Goal: Transaction & Acquisition: Purchase product/service

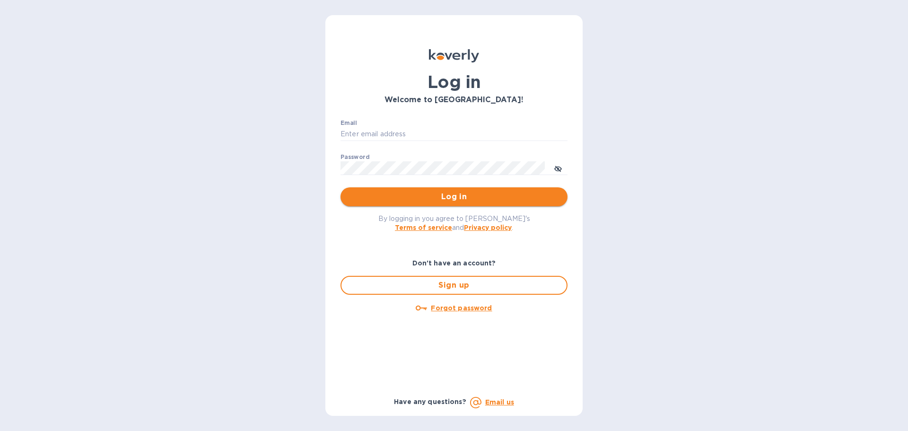
type input "[PERSON_NAME][EMAIL_ADDRESS][DOMAIN_NAME]"
click at [484, 194] on span "Log in" at bounding box center [454, 196] width 212 height 11
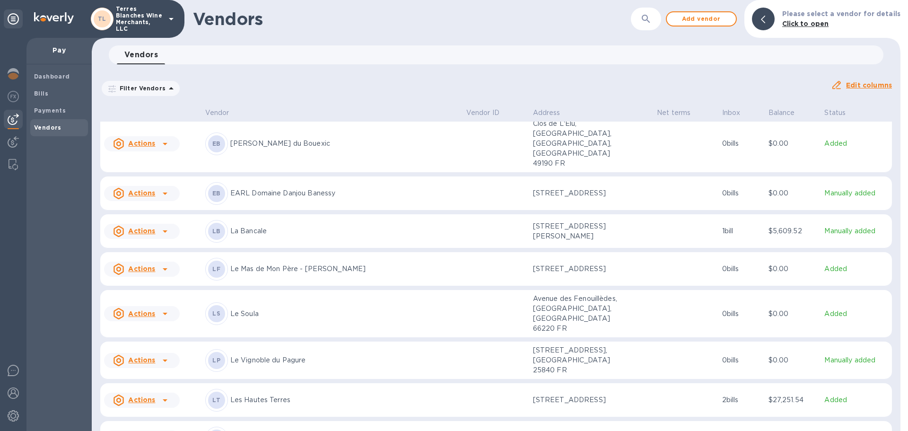
scroll to position [666, 0]
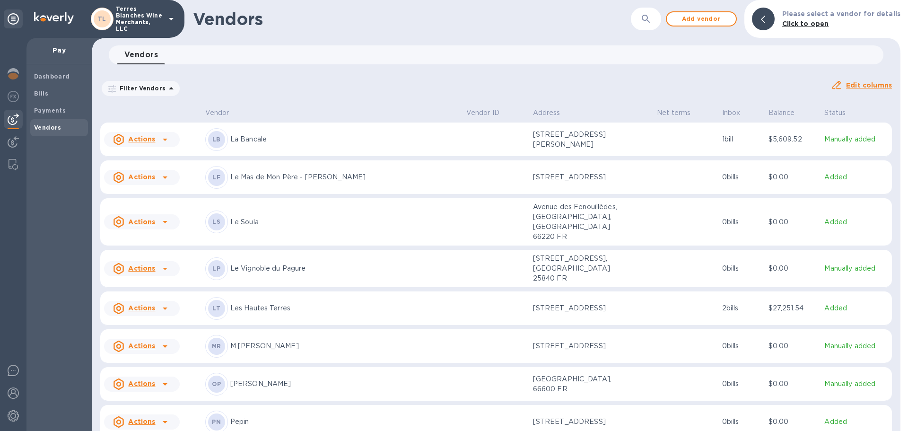
click at [255, 341] on p "M [PERSON_NAME]" at bounding box center [344, 346] width 229 height 10
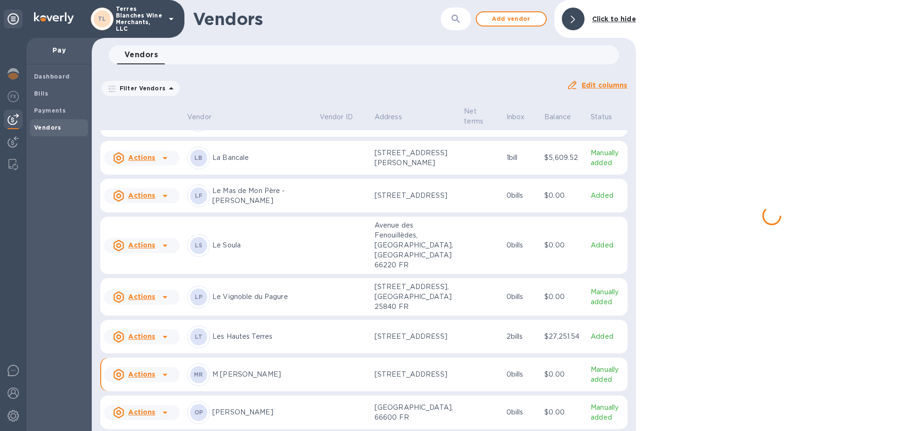
scroll to position [770, 0]
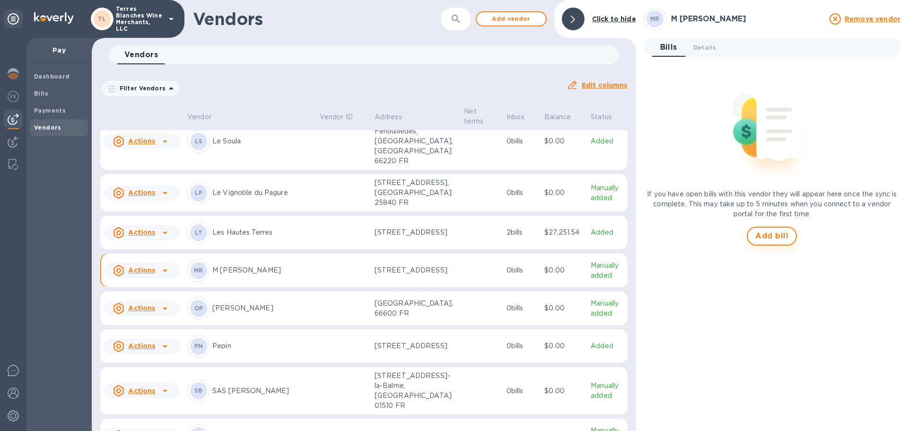
click at [774, 238] on span "Add bill" at bounding box center [772, 235] width 33 height 11
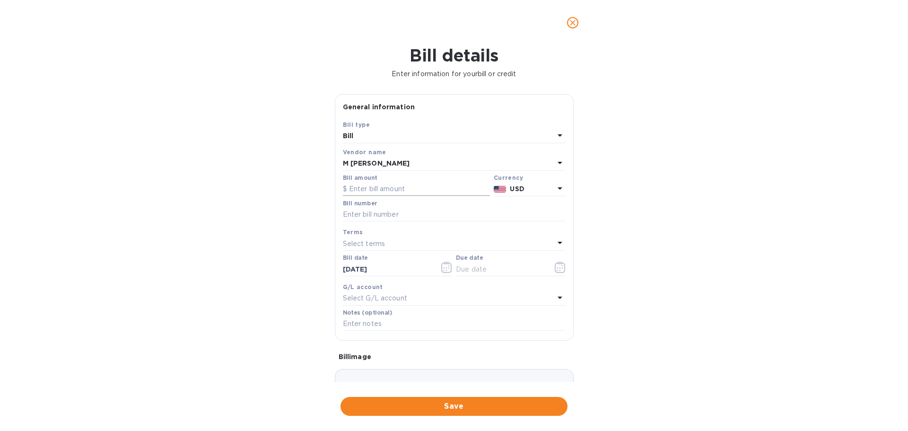
click at [379, 189] on input "text" at bounding box center [416, 189] width 147 height 14
type input "1,175"
click at [380, 214] on input "text" at bounding box center [454, 215] width 223 height 14
type input "F"
type input "go fund 3"
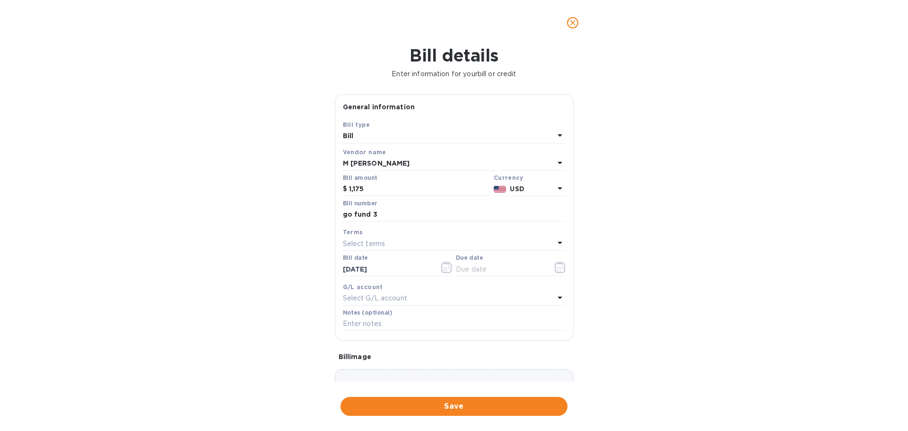
click at [251, 203] on div "Bill details Enter information for your bill or credit General information Save…" at bounding box center [454, 238] width 908 height 386
click at [555, 187] on icon at bounding box center [560, 188] width 11 height 11
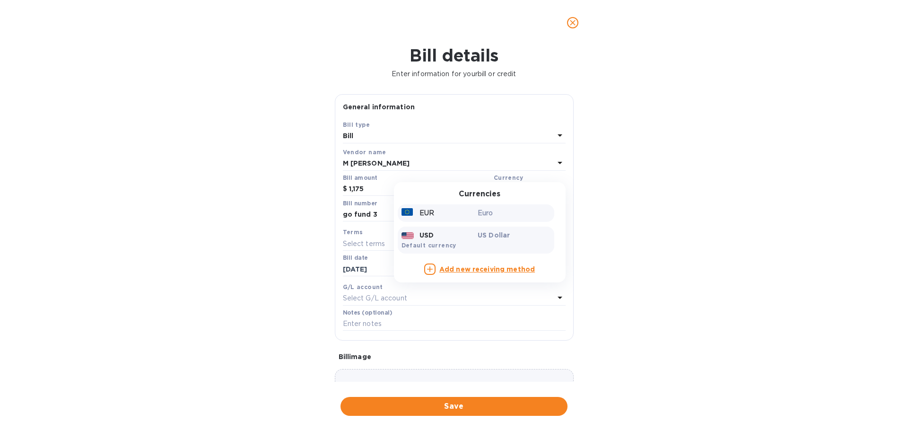
click at [478, 212] on p "Euro" at bounding box center [514, 213] width 73 height 10
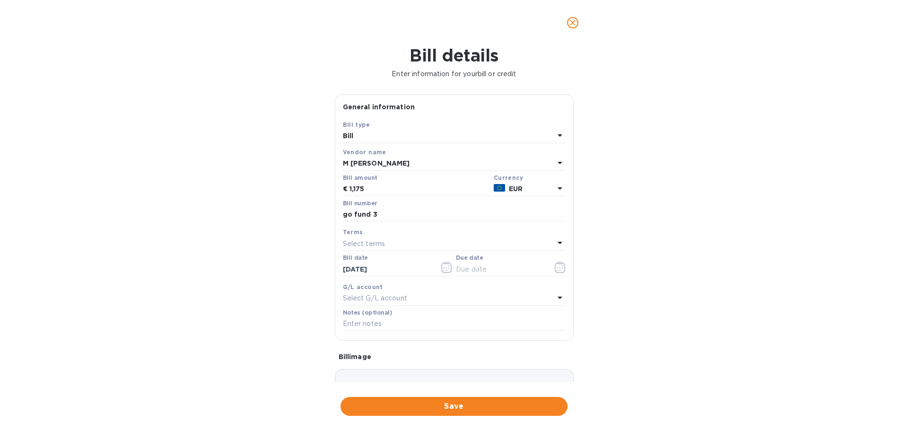
click at [220, 173] on div "Bill details Enter information for your bill or credit General information Save…" at bounding box center [454, 238] width 908 height 386
click at [555, 265] on icon "button" at bounding box center [560, 267] width 11 height 11
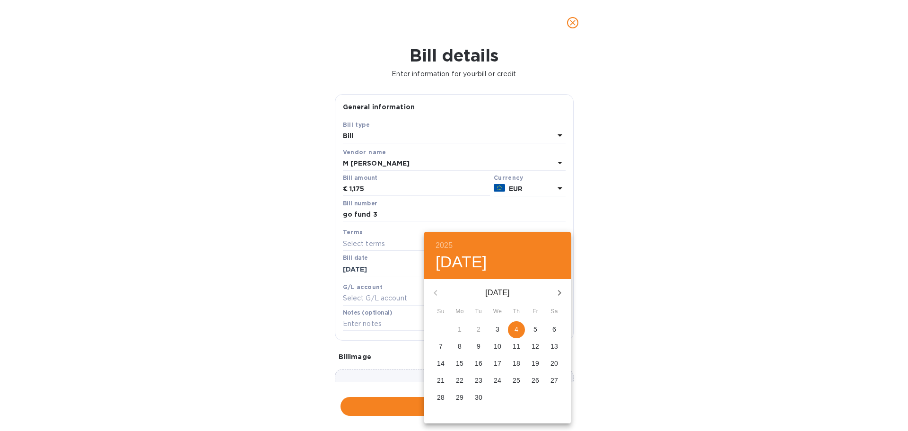
click at [459, 344] on p "8" at bounding box center [460, 346] width 4 height 9
type input "[DATE]"
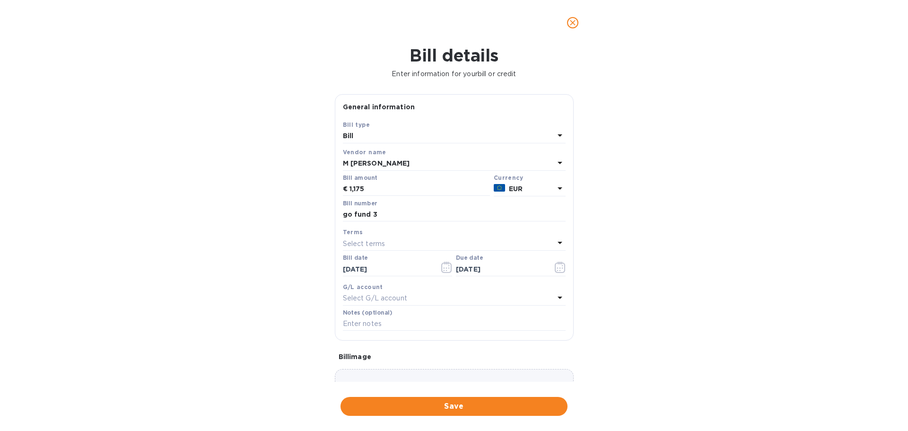
click at [178, 270] on div "Bill details Enter information for your bill or credit General information Save…" at bounding box center [454, 238] width 908 height 386
click at [434, 407] on span "Save" at bounding box center [454, 406] width 212 height 11
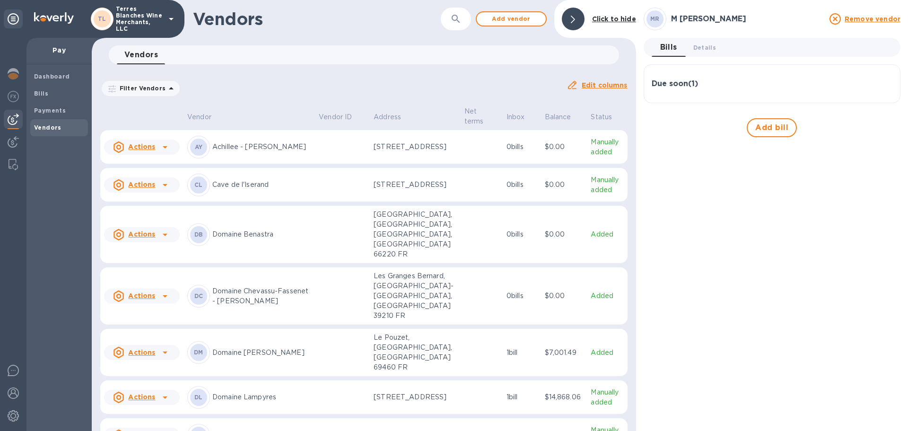
click at [673, 86] on h3 "Due soon ( 1 )" at bounding box center [675, 83] width 46 height 9
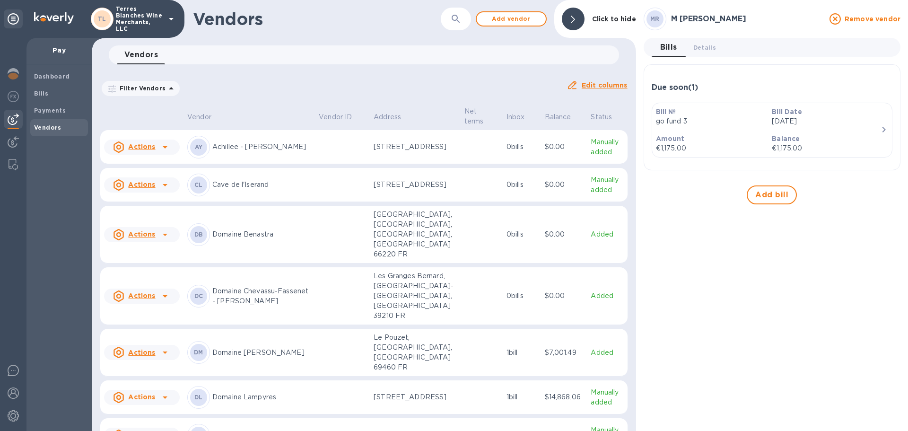
click at [883, 127] on icon "button" at bounding box center [884, 130] width 3 height 6
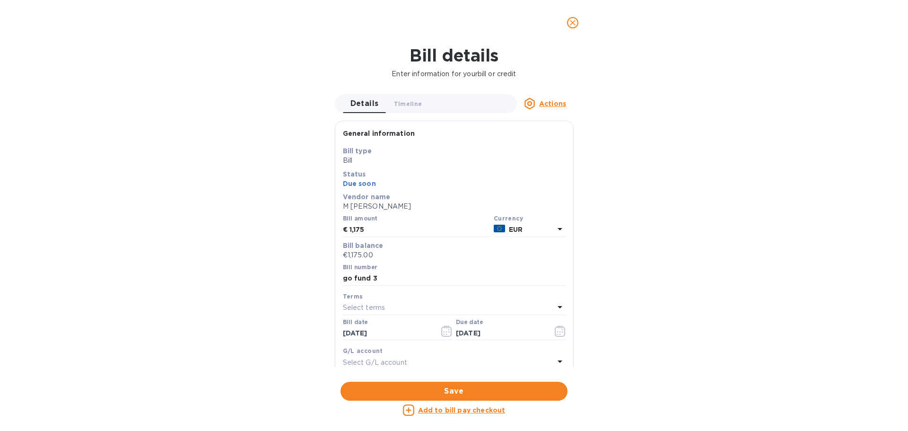
click at [579, 26] on button "close" at bounding box center [573, 22] width 23 height 23
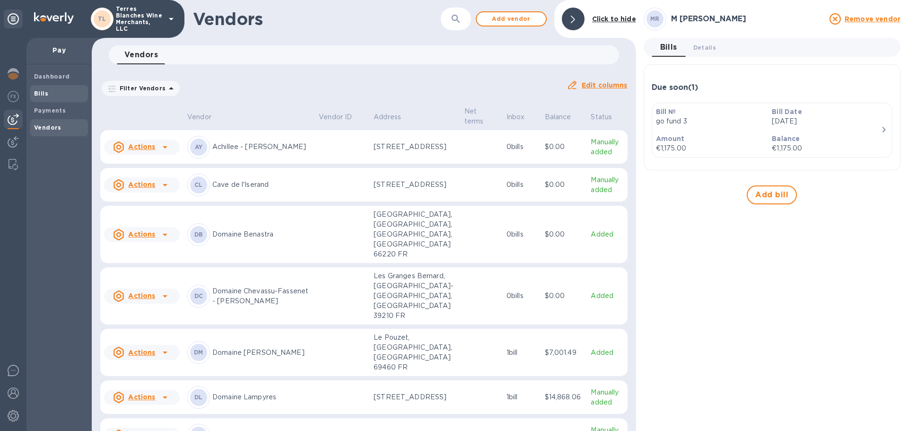
click at [46, 92] on b "Bills" at bounding box center [41, 93] width 14 height 7
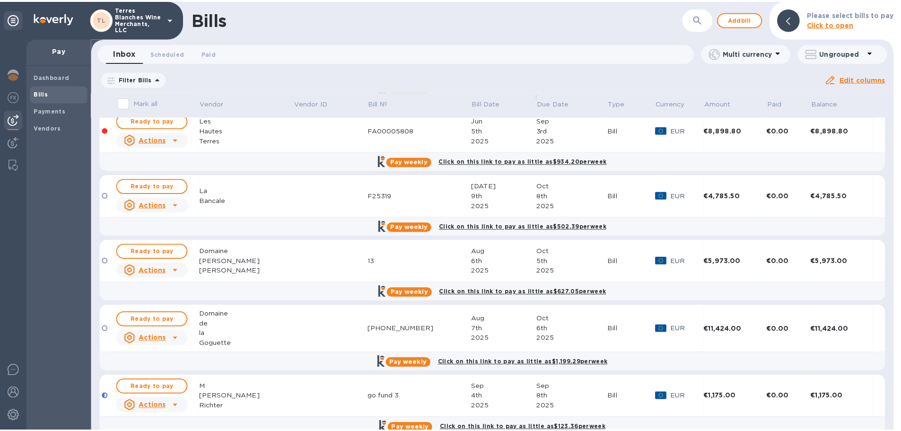
scroll to position [96, 0]
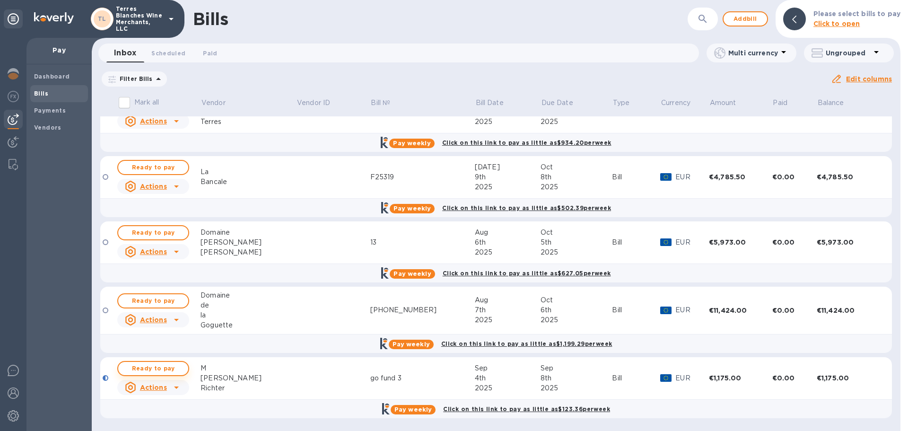
click at [170, 365] on span "Ready to pay" at bounding box center [153, 368] width 55 height 11
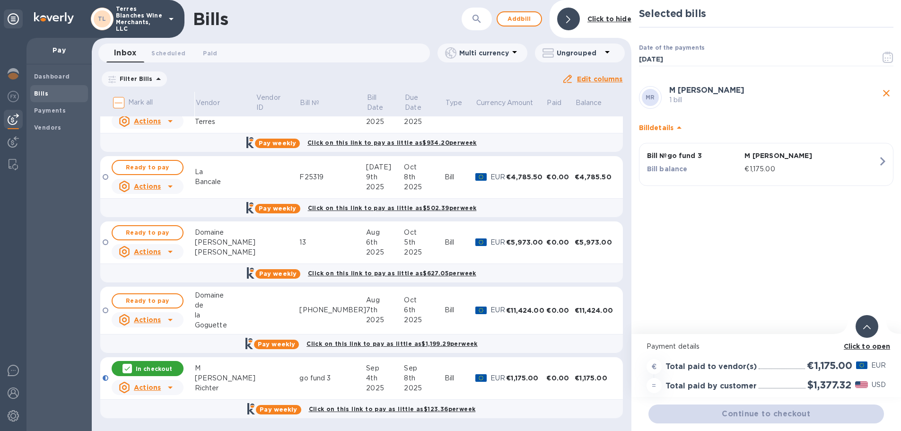
scroll to position [7, 0]
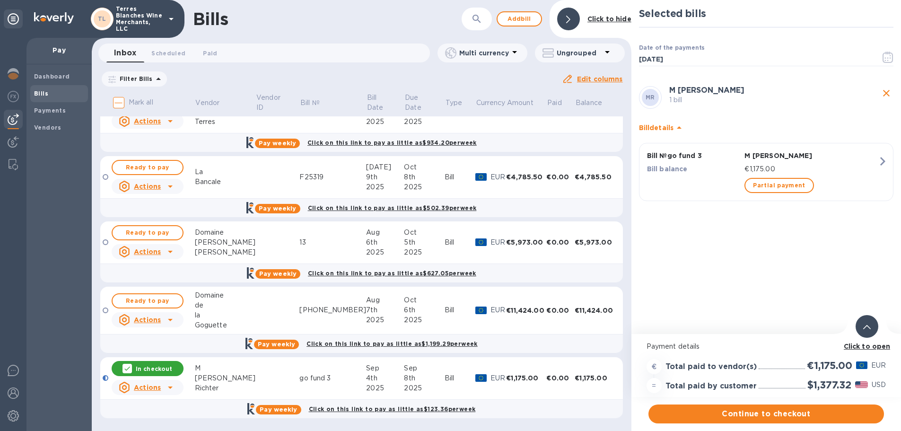
click at [868, 325] on icon at bounding box center [868, 327] width 8 height 4
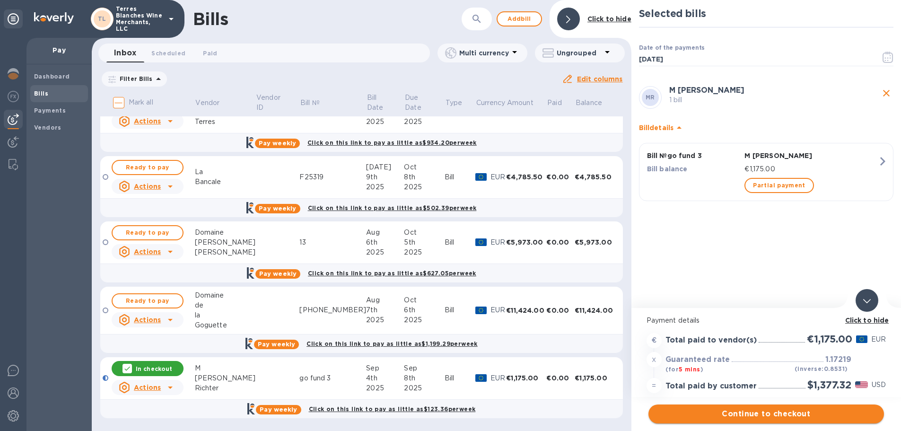
click at [736, 409] on span "Continue to checkout" at bounding box center [766, 413] width 220 height 11
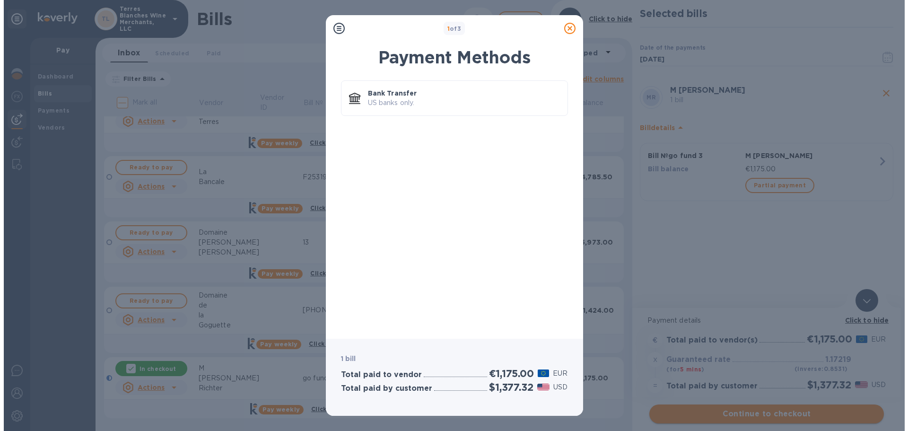
scroll to position [0, 0]
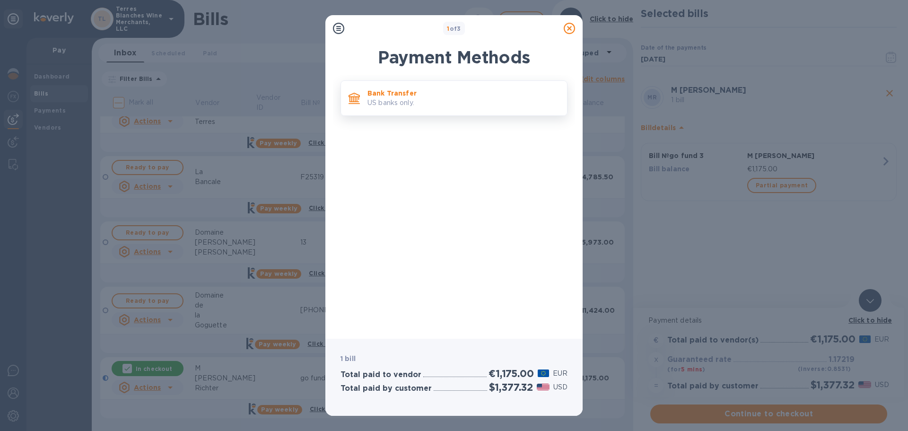
click at [406, 105] on p "US banks only." at bounding box center [464, 103] width 192 height 10
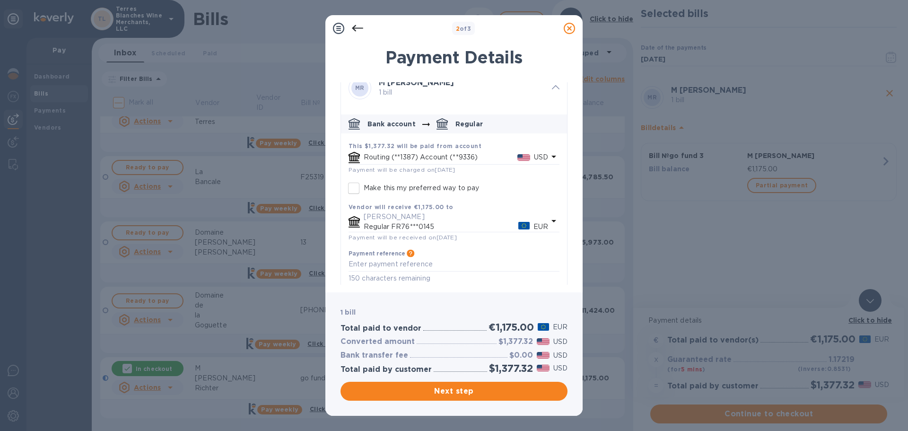
scroll to position [21, 0]
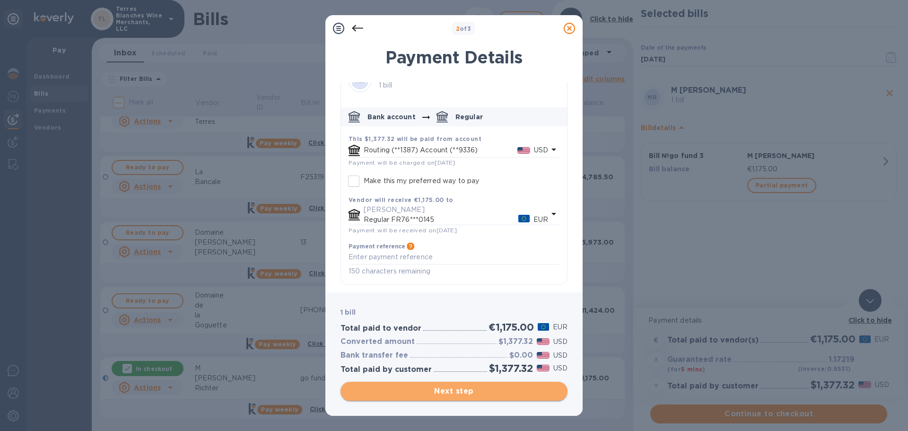
click at [463, 392] on span "Next step" at bounding box center [454, 391] width 212 height 11
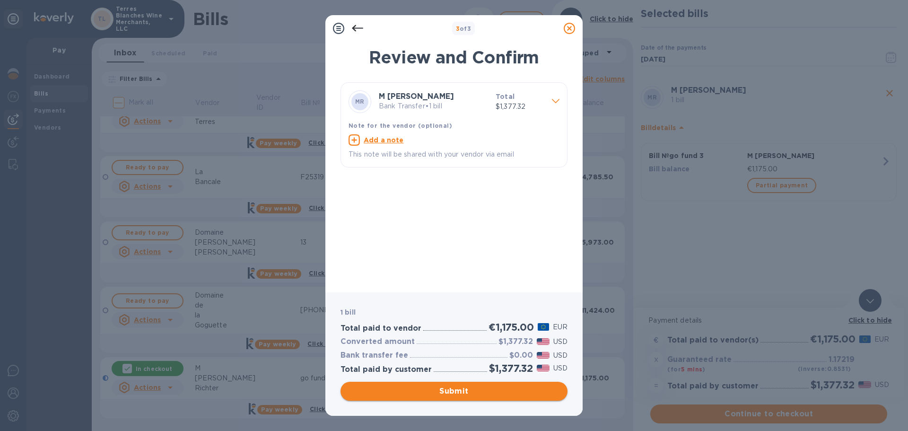
click at [463, 392] on span "Submit" at bounding box center [454, 391] width 212 height 11
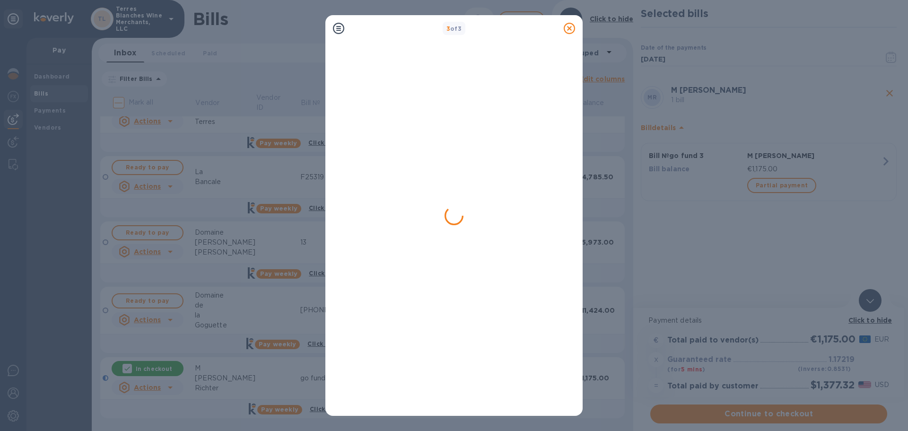
scroll to position [0, 0]
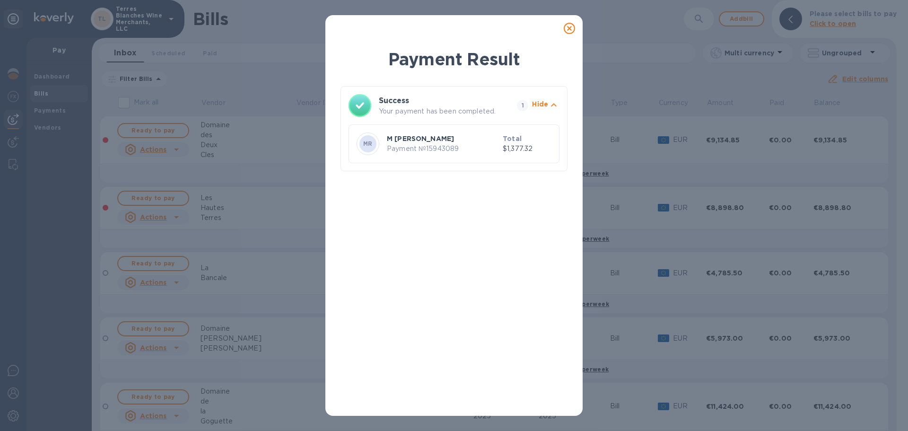
click at [572, 27] on icon at bounding box center [569, 28] width 11 height 11
